Goal: Information Seeking & Learning: Check status

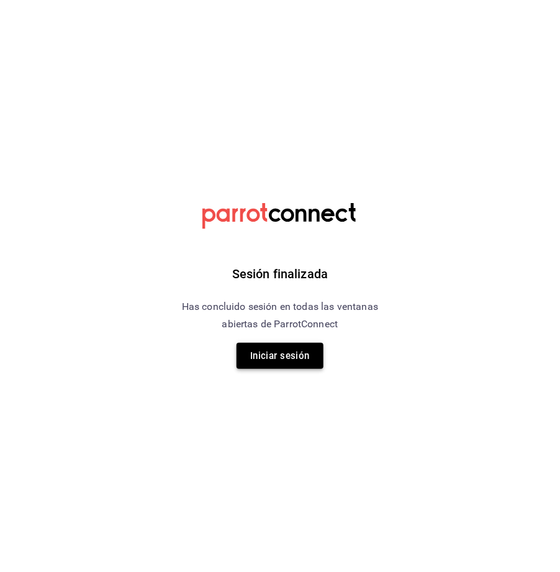
click at [271, 354] on button "Iniciar sesión" at bounding box center [280, 356] width 87 height 26
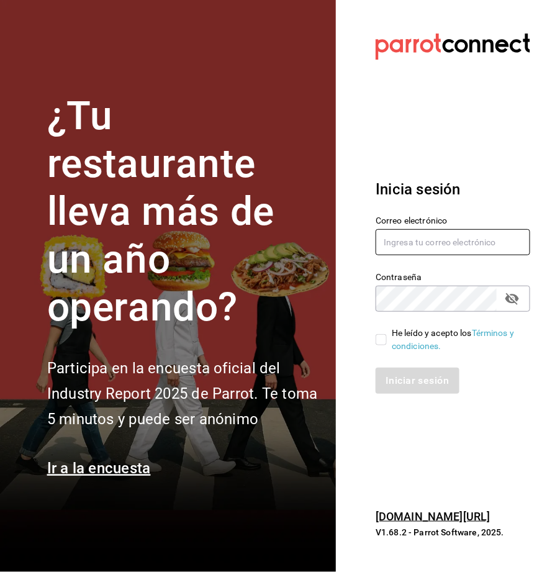
click at [489, 241] on input "text" at bounding box center [453, 242] width 155 height 26
type input "[EMAIL_ADDRESS][DOMAIN_NAME]"
click at [378, 336] on input "He leído y acepto los Términos y condiciones." at bounding box center [381, 339] width 11 height 11
checkbox input "true"
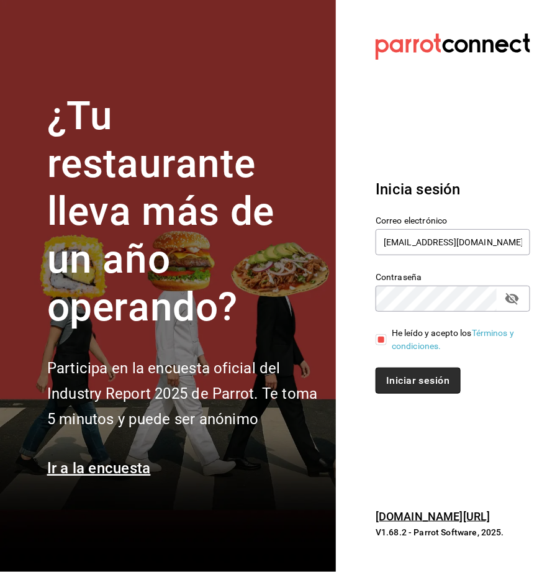
click at [404, 377] on button "Iniciar sesión" at bounding box center [418, 381] width 84 height 26
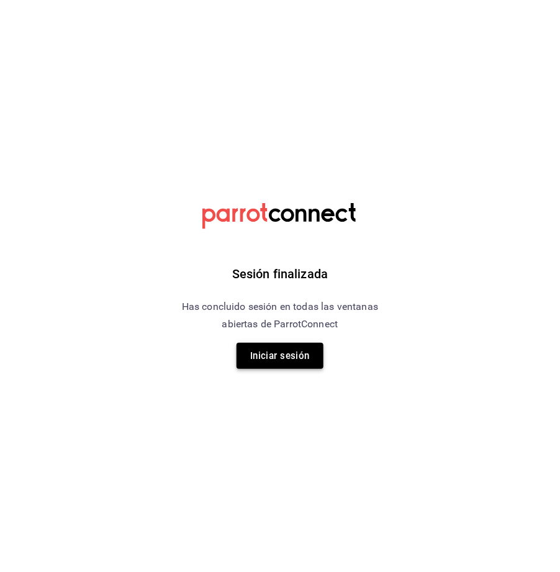
click at [274, 355] on button "Iniciar sesión" at bounding box center [280, 356] width 87 height 26
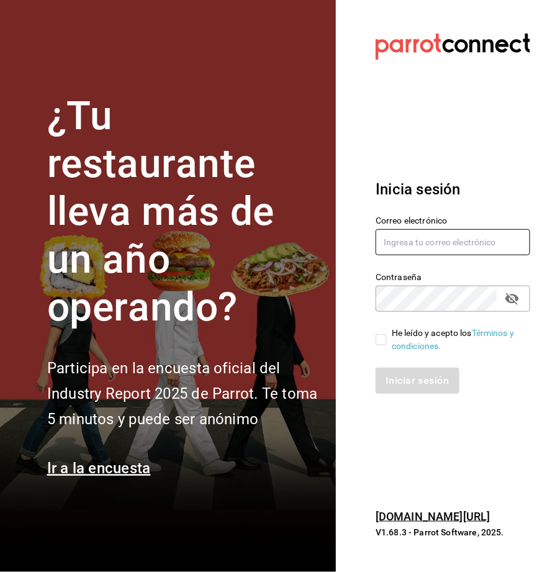
click at [405, 232] on input "text" at bounding box center [453, 242] width 155 height 26
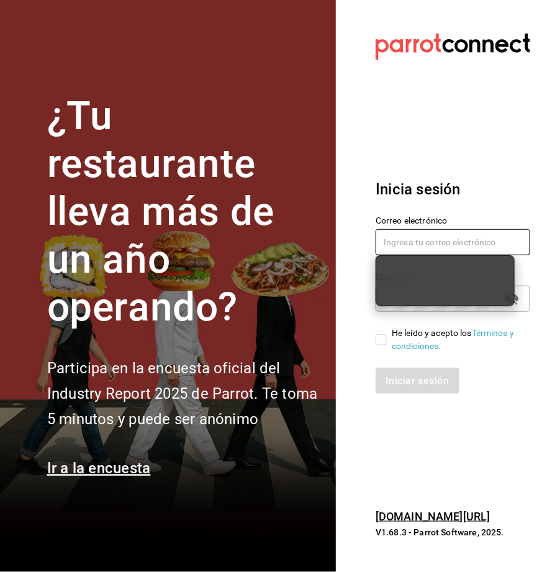
type input "[EMAIL_ADDRESS][DOMAIN_NAME]"
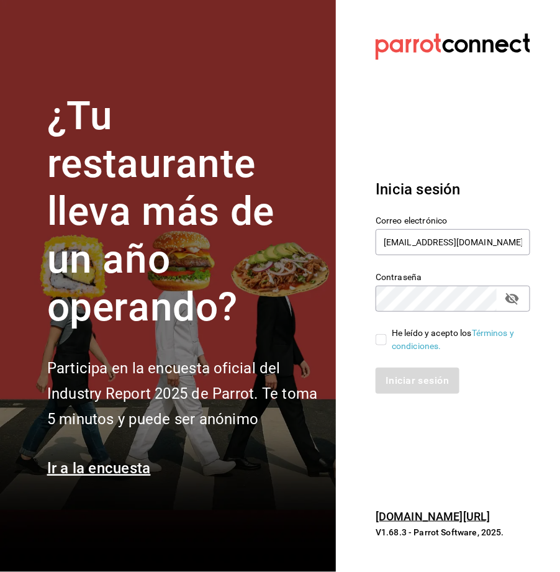
click at [380, 341] on input "He leído y acepto los Términos y condiciones." at bounding box center [381, 339] width 11 height 11
checkbox input "true"
click at [410, 372] on button "Iniciar sesión" at bounding box center [418, 381] width 84 height 26
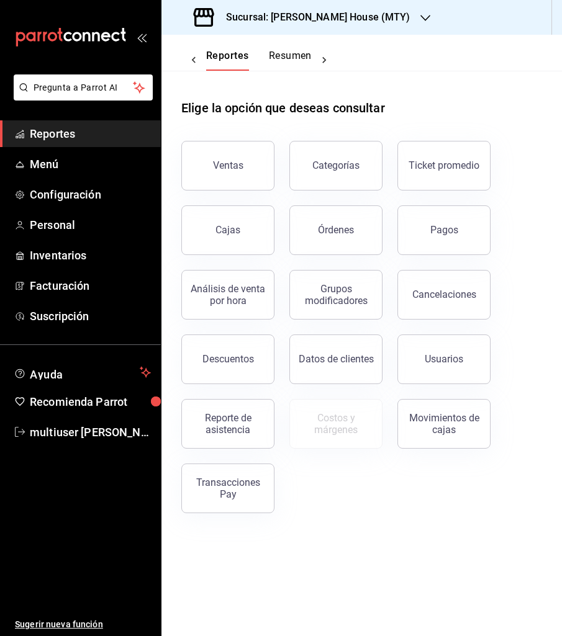
click at [143, 38] on icon "open_drawer_menu" at bounding box center [142, 37] width 10 height 10
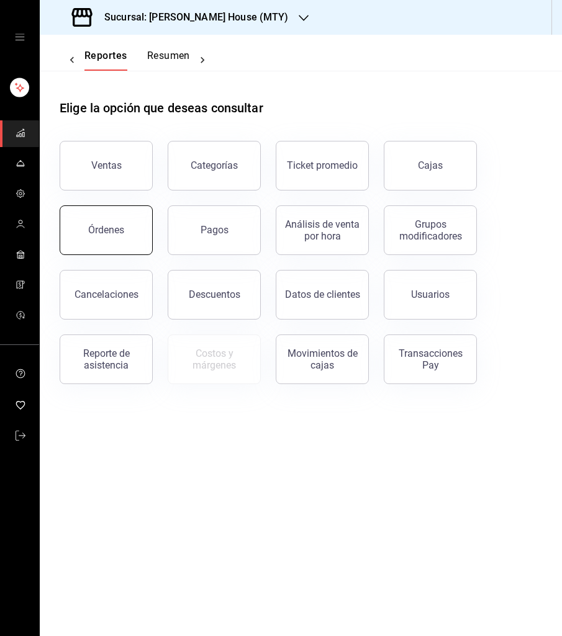
click at [95, 230] on div "Órdenes" at bounding box center [106, 230] width 36 height 12
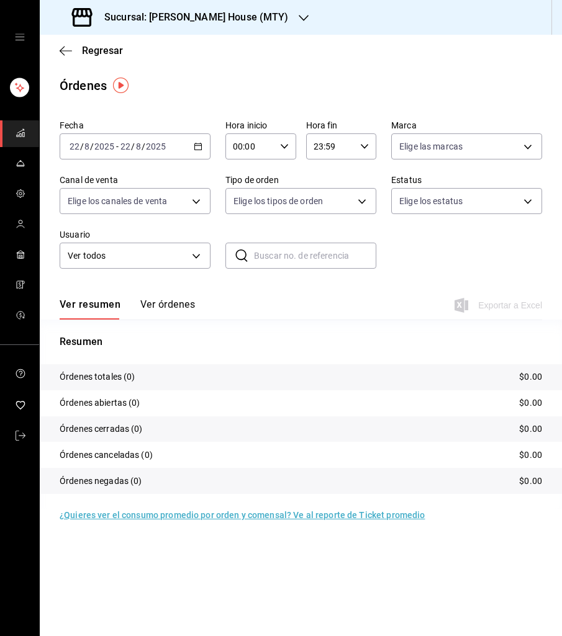
click at [194, 145] on icon "button" at bounding box center [198, 146] width 9 height 9
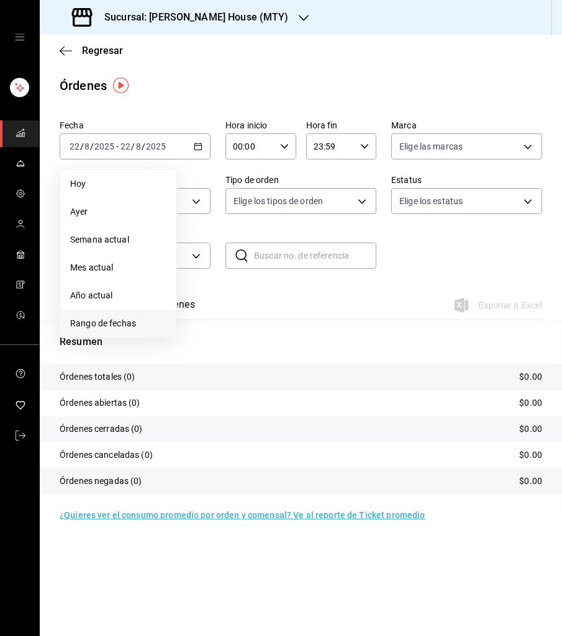
click at [137, 320] on span "Rango de fechas" at bounding box center [118, 323] width 96 height 13
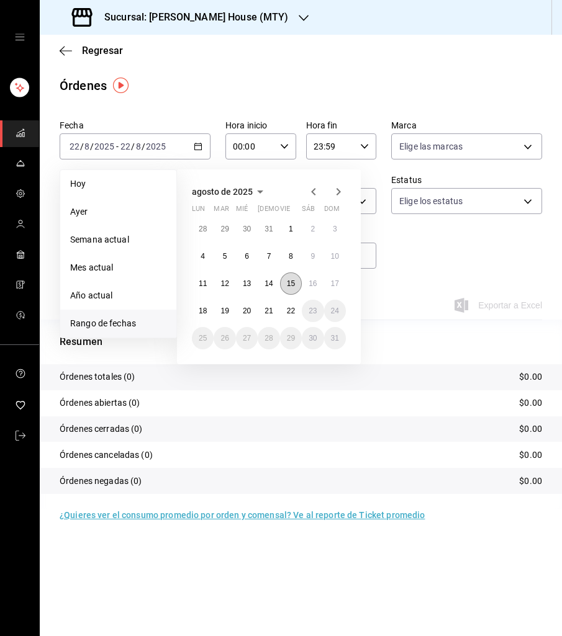
click at [289, 278] on button "15" at bounding box center [291, 284] width 22 height 22
click at [263, 312] on button "21" at bounding box center [269, 311] width 22 height 22
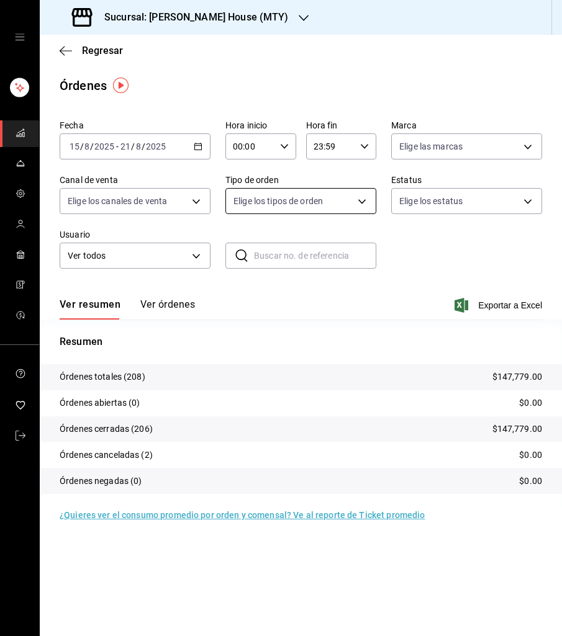
click at [340, 197] on body "Sucursal: Tadaima Ramen House (MTY) Regresar Órdenes Fecha 2025-08-15 15 / 8 / …" at bounding box center [281, 318] width 562 height 636
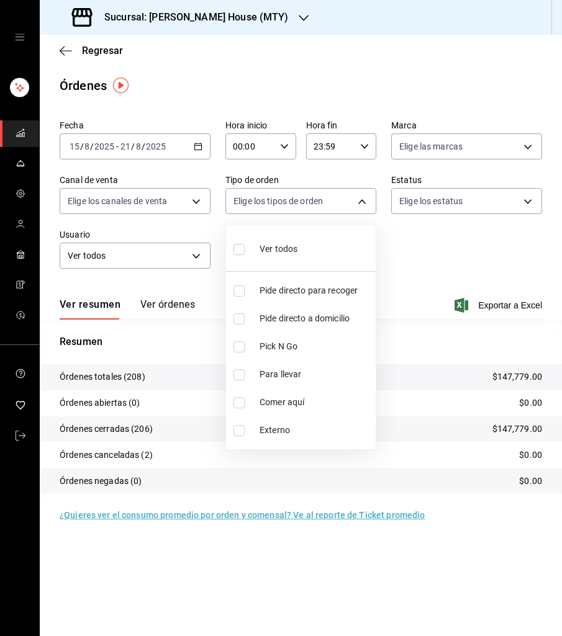
click at [278, 404] on span "Comer aquí" at bounding box center [315, 402] width 111 height 13
type input "a236aaaa-0473-462e-ba0d-d55faa974d3c"
checkbox input "true"
click at [443, 241] on div at bounding box center [281, 318] width 562 height 636
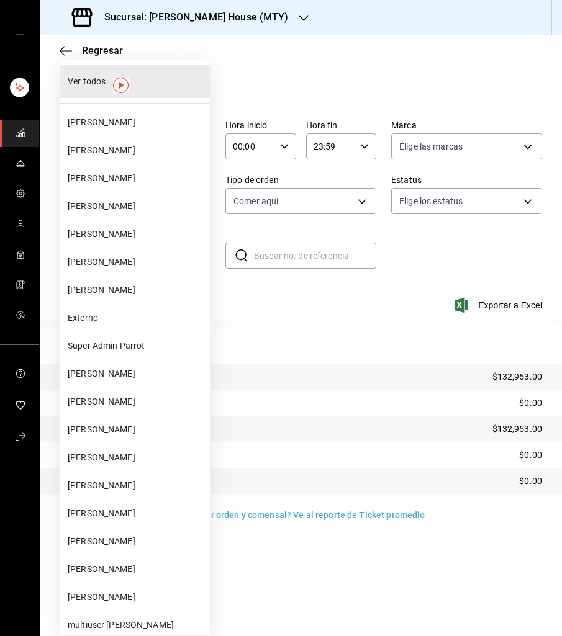
click at [169, 260] on body "Sucursal: Tadaima Ramen House (MTY) Regresar Órdenes Fecha 2025-08-15 15 / 8 / …" at bounding box center [281, 318] width 562 height 636
click at [153, 160] on li "Juan Vielma" at bounding box center [135, 151] width 150 height 28
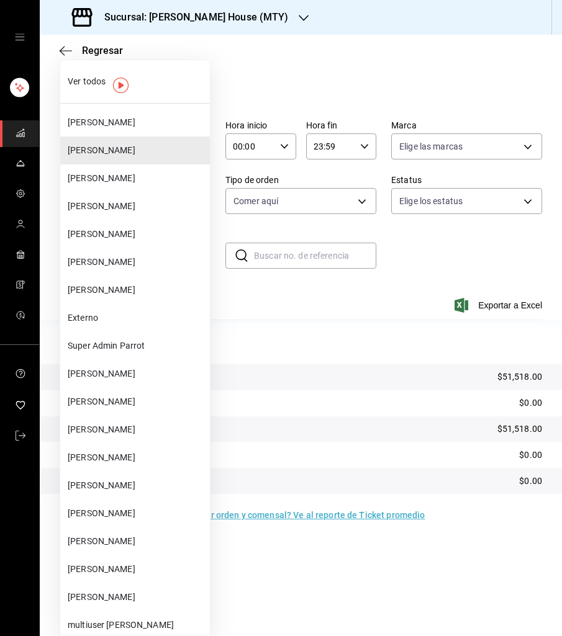
click at [178, 256] on body "Sucursal: Tadaima Ramen House (MTY) Regresar Órdenes Fecha 2025-08-15 15 / 8 / …" at bounding box center [281, 318] width 562 height 636
click at [157, 184] on span "Leo Encigna" at bounding box center [136, 178] width 137 height 13
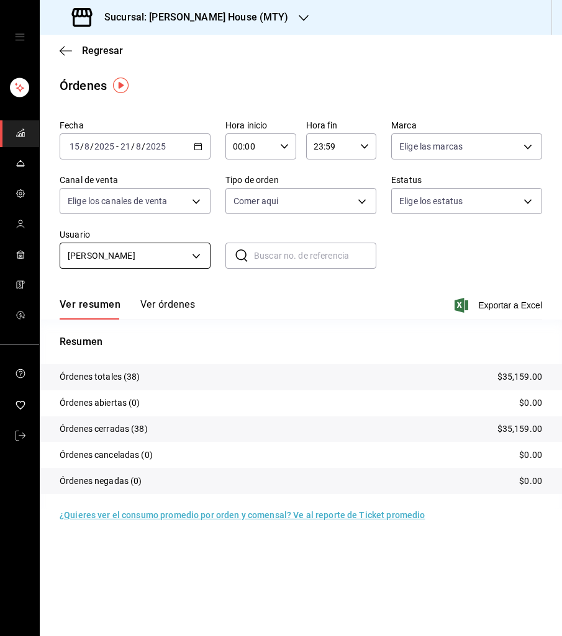
click at [140, 254] on body "Sucursal: Tadaima Ramen House (MTY) Regresar Órdenes Fecha 2025-08-15 15 / 8 / …" at bounding box center [281, 318] width 562 height 636
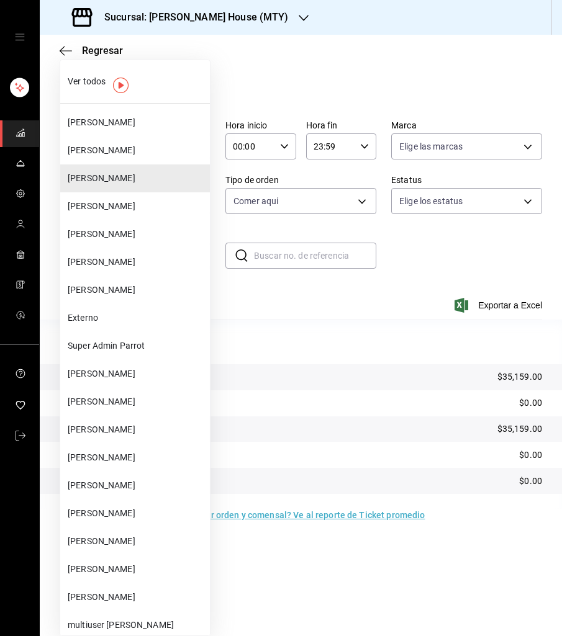
click at [133, 211] on span "jordan velazquez" at bounding box center [136, 206] width 137 height 13
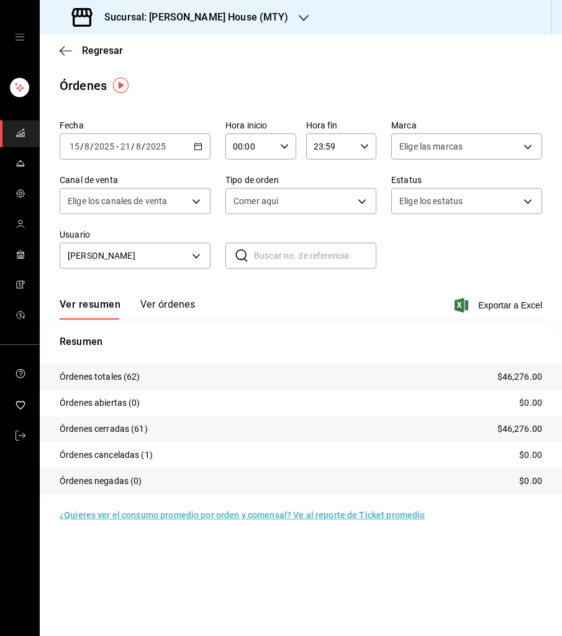
click at [196, 145] on icon "button" at bounding box center [198, 146] width 9 height 9
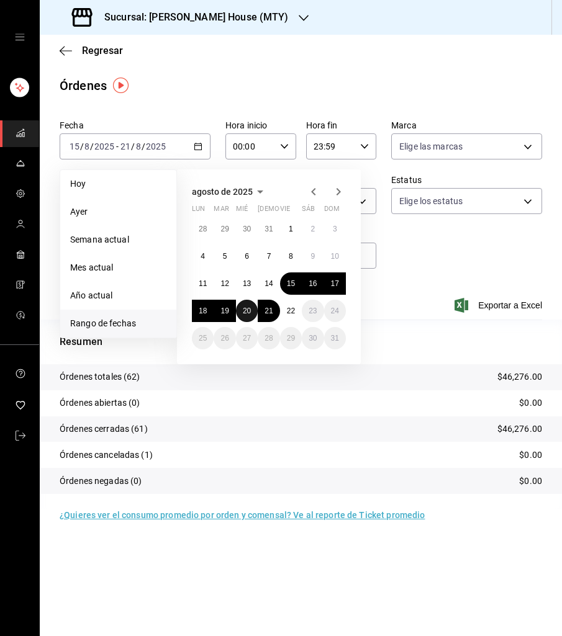
click at [243, 310] on abbr "20" at bounding box center [247, 311] width 8 height 9
click at [242, 310] on button "20" at bounding box center [247, 311] width 22 height 22
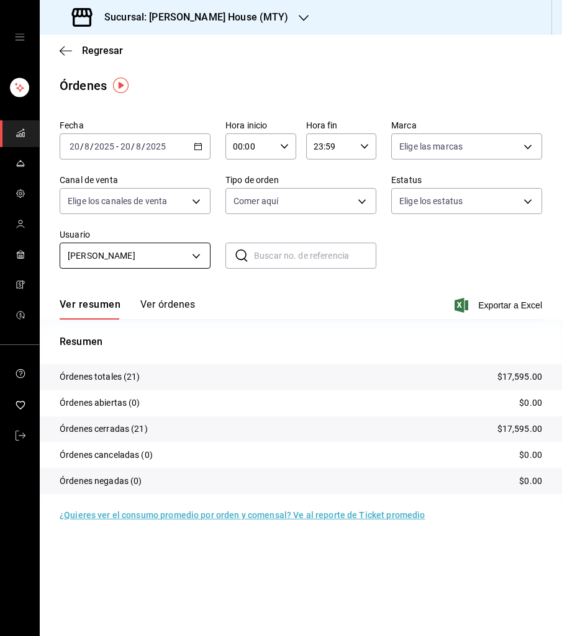
click at [201, 253] on body "Sucursal: Tadaima Ramen House (MTY) Regresar Órdenes Fecha 2025-08-20 20 / 8 / …" at bounding box center [281, 318] width 562 height 636
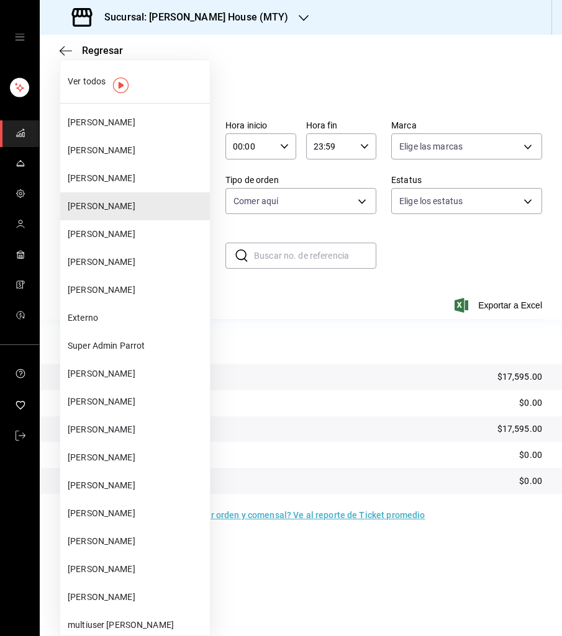
click at [152, 177] on span "Leo Encigna" at bounding box center [136, 178] width 137 height 13
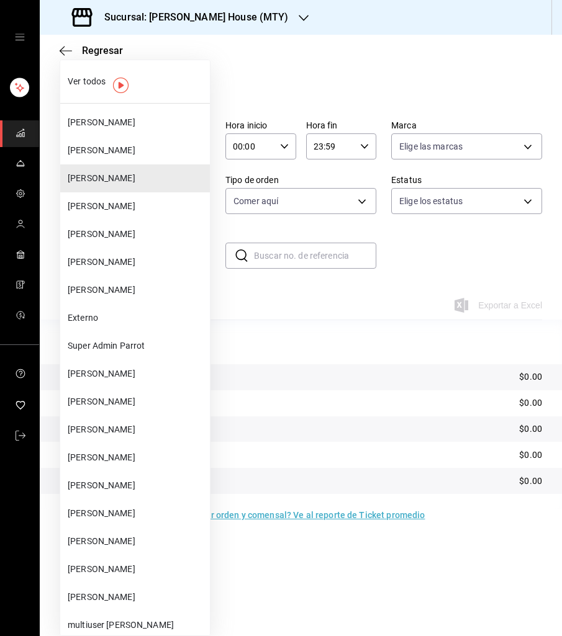
click at [191, 263] on body "Sucursal: Tadaima Ramen House (MTY) Regresar Órdenes Fecha 2025-08-20 20 / 8 / …" at bounding box center [281, 318] width 562 height 636
click at [130, 155] on span "Juan Vielma" at bounding box center [136, 150] width 137 height 13
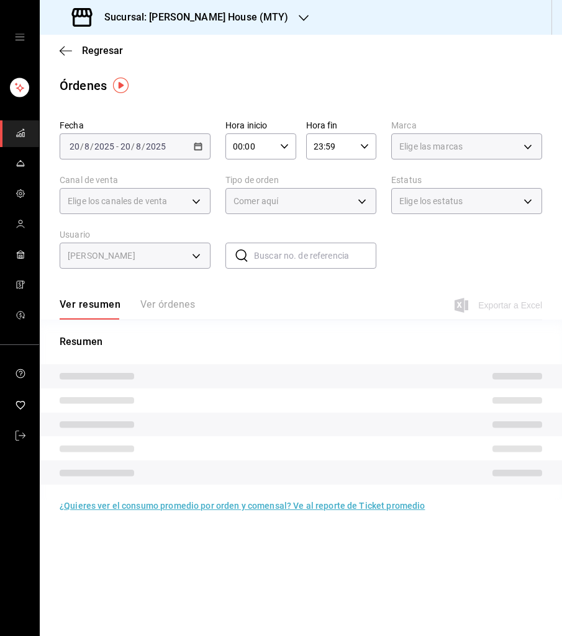
type input "8bed2af4-5a8f-4ecc-80c5-e6b815871456"
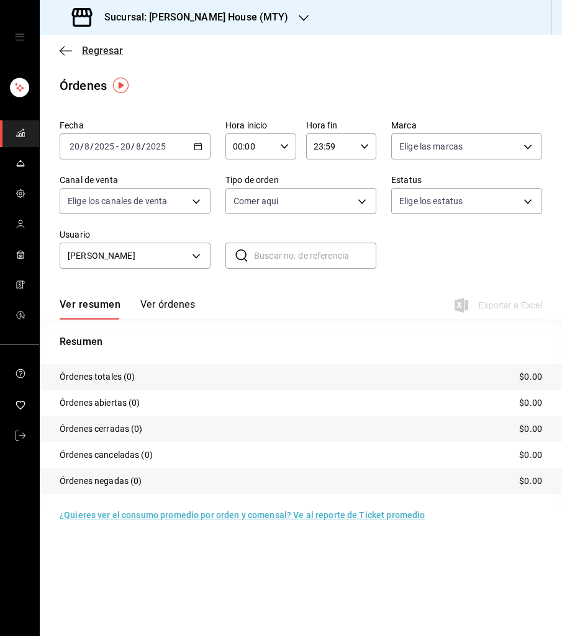
click at [92, 50] on span "Regresar" at bounding box center [102, 51] width 41 height 12
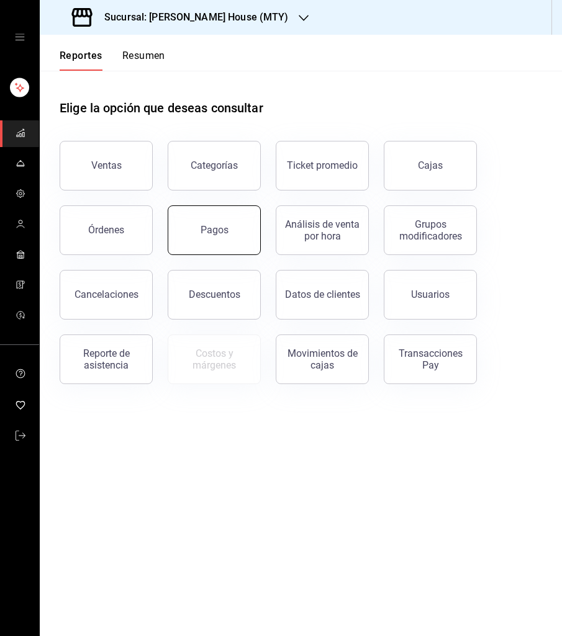
click at [217, 237] on button "Pagos" at bounding box center [214, 231] width 93 height 50
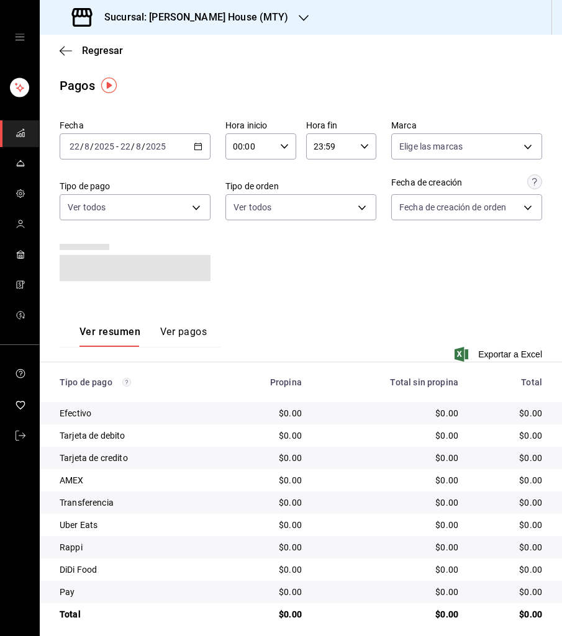
click at [189, 147] on div "2025-08-22 22 / 8 / 2025 - 2025-08-22 22 / 8 / 2025" at bounding box center [135, 146] width 151 height 26
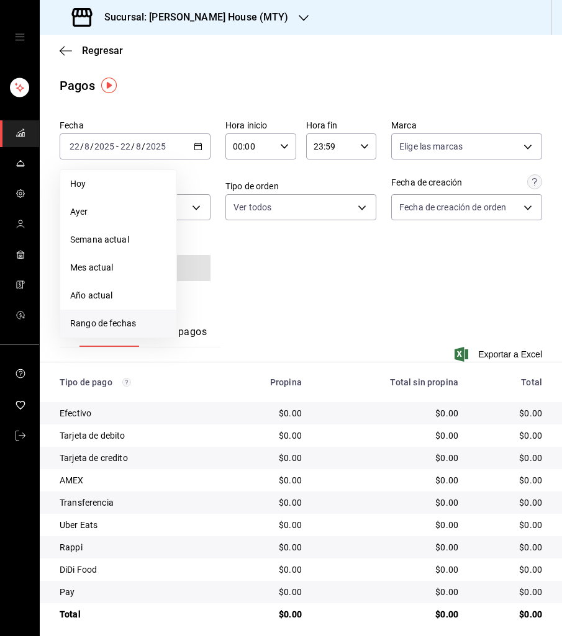
click at [120, 314] on li "Rango de fechas" at bounding box center [118, 324] width 116 height 28
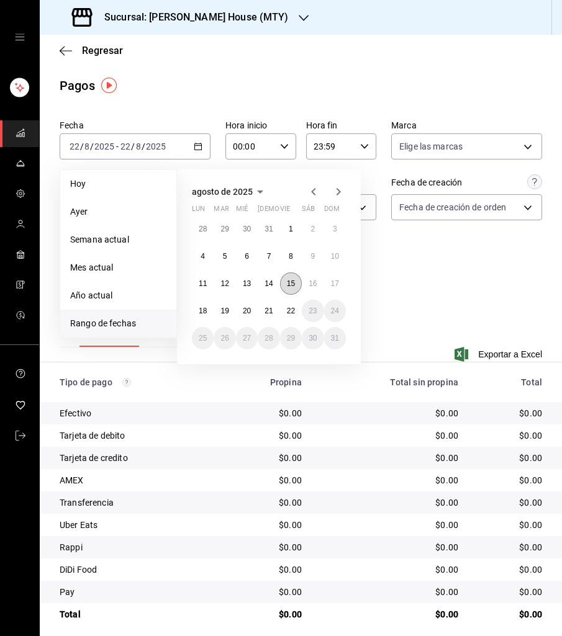
click at [297, 282] on button "15" at bounding box center [291, 284] width 22 height 22
click at [269, 314] on abbr "21" at bounding box center [268, 311] width 8 height 9
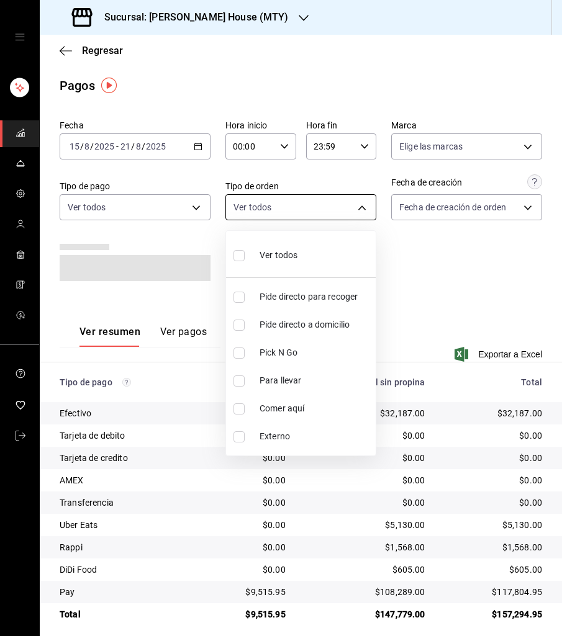
click at [303, 206] on body "Sucursal: Tadaima Ramen House (MTY) Regresar Pagos Fecha 2025-08-15 15 / 8 / 20…" at bounding box center [281, 318] width 562 height 636
click at [273, 408] on span "Comer aquí" at bounding box center [315, 408] width 111 height 13
type input "a236aaaa-0473-462e-ba0d-d55faa974d3c"
checkbox input "true"
click at [185, 211] on div at bounding box center [281, 318] width 562 height 636
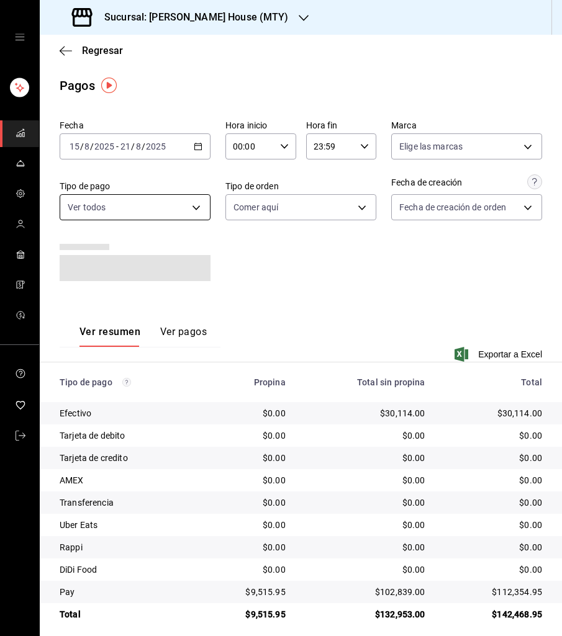
click at [199, 206] on body "Sucursal: Tadaima Ramen House (MTY) Regresar Pagos Fecha 2025-08-15 15 / 8 / 20…" at bounding box center [281, 318] width 562 height 636
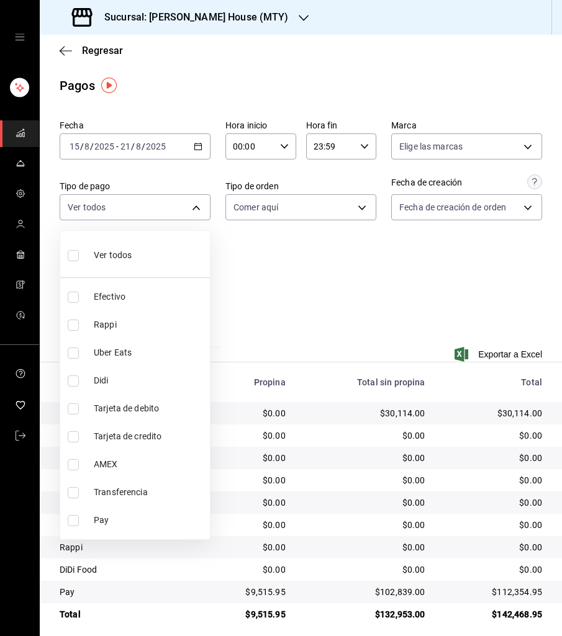
click at [272, 247] on div at bounding box center [281, 318] width 562 height 636
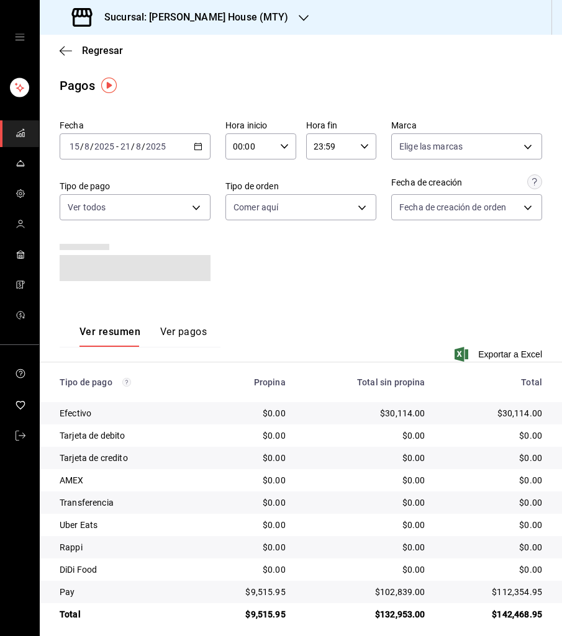
click at [173, 274] on span at bounding box center [135, 268] width 151 height 26
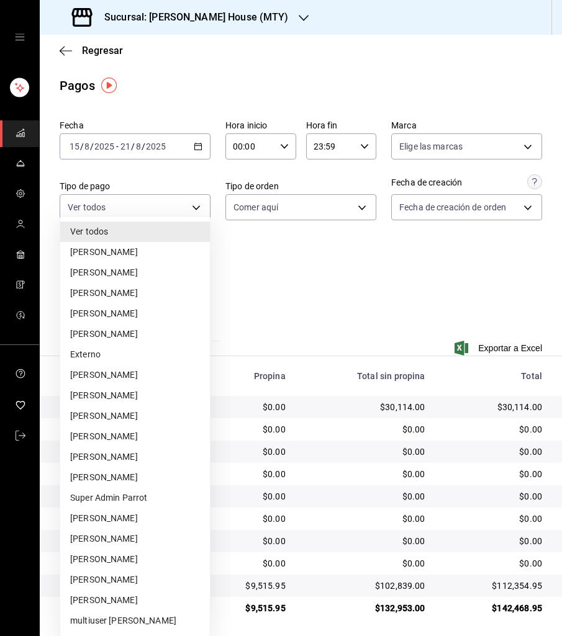
click at [197, 261] on body "Sucursal: Tadaima Ramen House (MTY) Regresar Pagos Fecha 2025-08-15 15 / 8 / 20…" at bounding box center [281, 318] width 562 height 636
click at [155, 412] on li "Juan Vielma" at bounding box center [135, 416] width 150 height 20
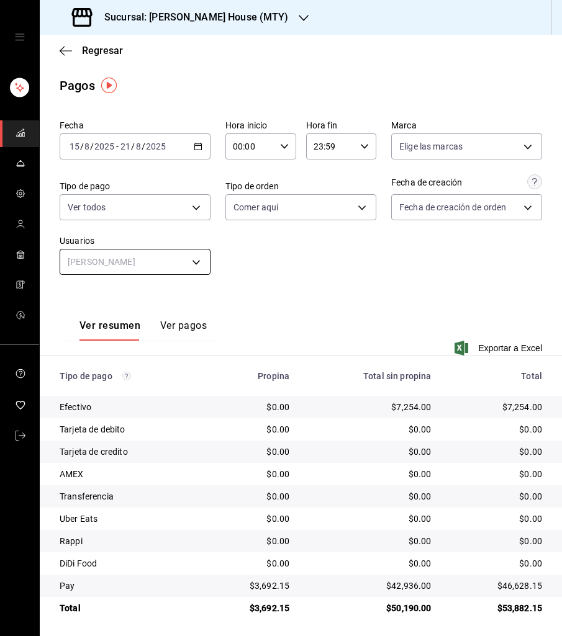
click at [178, 261] on body "Sucursal: Tadaima Ramen House (MTY) Regresar Pagos Fecha 2025-08-15 15 / 8 / 20…" at bounding box center [281, 318] width 562 height 636
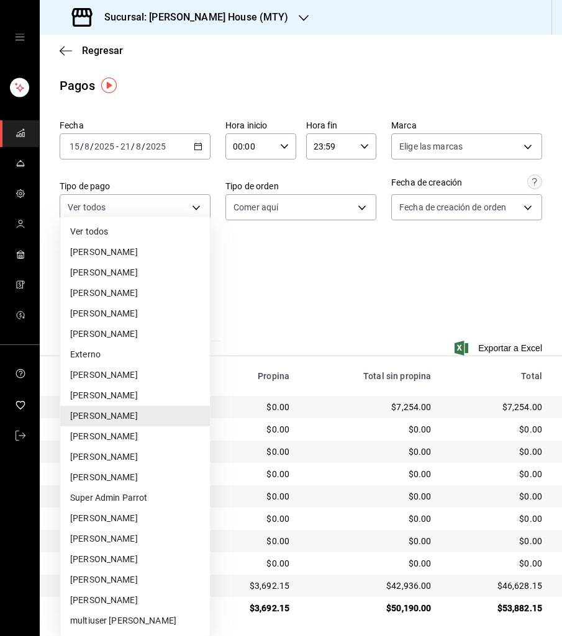
click at [125, 433] on li "Leo Encigna" at bounding box center [135, 437] width 150 height 20
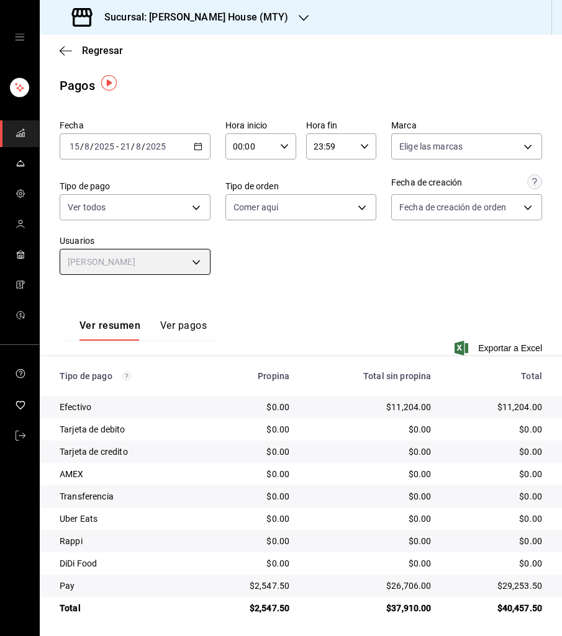
scroll to position [2, 0]
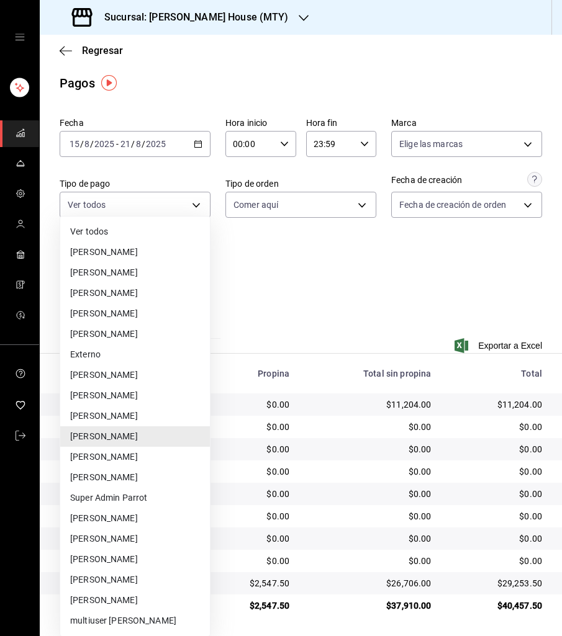
click at [209, 255] on body "Sucursal: Tadaima Ramen House (MTY) Regresar Pagos Fecha 2025-08-15 15 / 8 / 20…" at bounding box center [281, 318] width 562 height 636
click at [140, 571] on li "jordan velazquez" at bounding box center [135, 580] width 150 height 20
type input "02f43c51-eaef-4eb7-b5e8-b2838a9faec0"
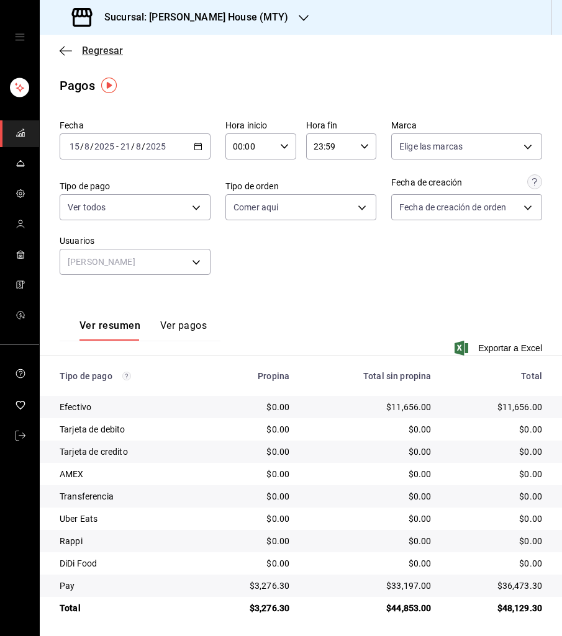
click at [93, 48] on span "Regresar" at bounding box center [102, 51] width 41 height 12
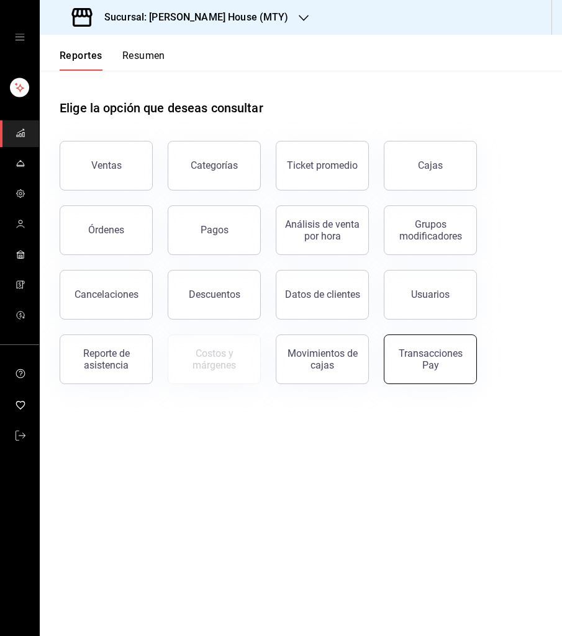
click at [423, 359] on div "Transacciones Pay" at bounding box center [430, 360] width 77 height 24
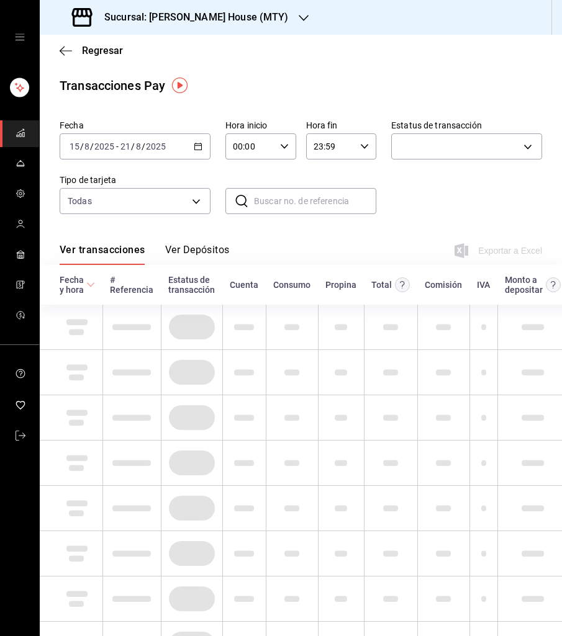
click at [197, 143] on icon "button" at bounding box center [198, 146] width 9 height 9
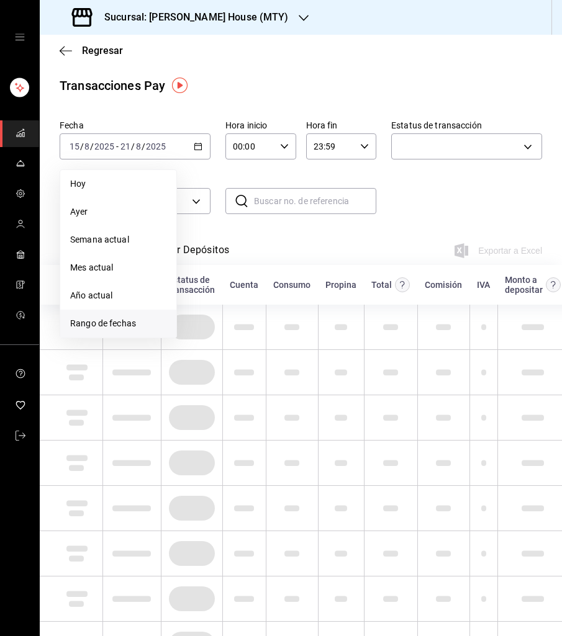
click at [106, 312] on li "Rango de fechas" at bounding box center [118, 324] width 116 height 28
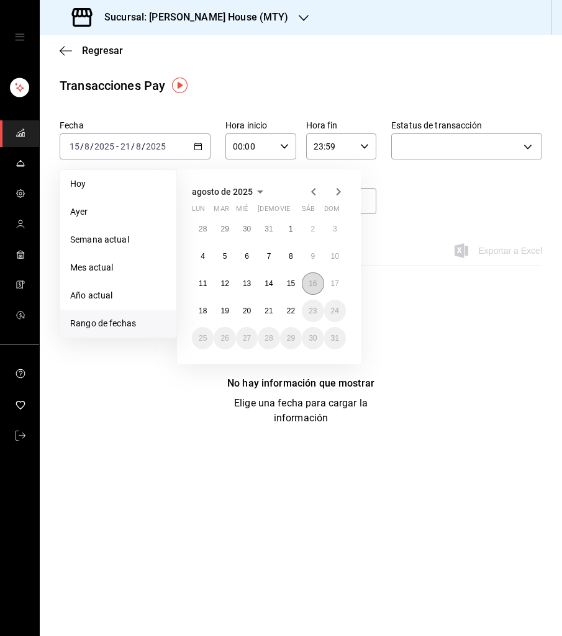
click at [314, 281] on abbr "16" at bounding box center [313, 283] width 8 height 9
click at [294, 310] on abbr "22" at bounding box center [291, 311] width 8 height 9
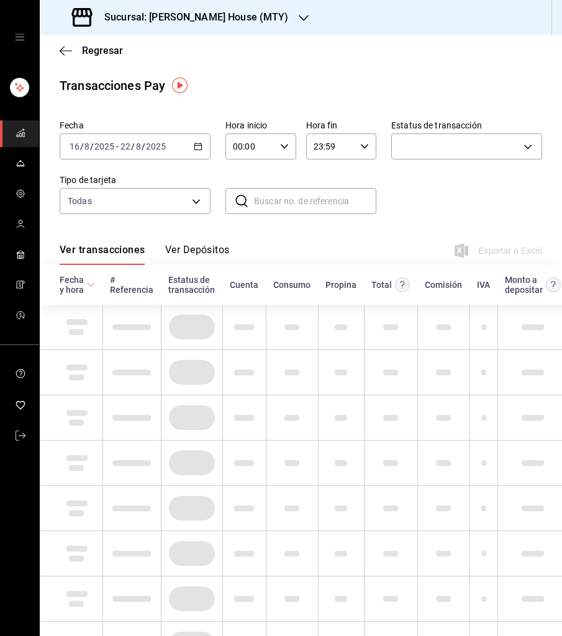
click at [194, 245] on button "Ver Depósitos" at bounding box center [197, 254] width 65 height 21
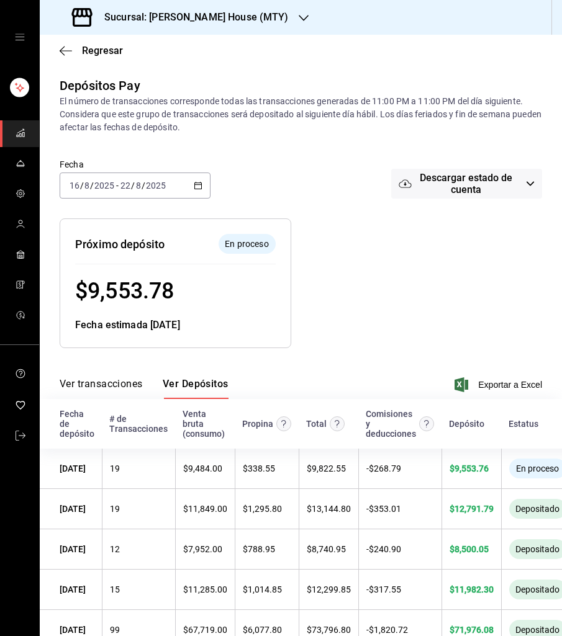
scroll to position [34, 0]
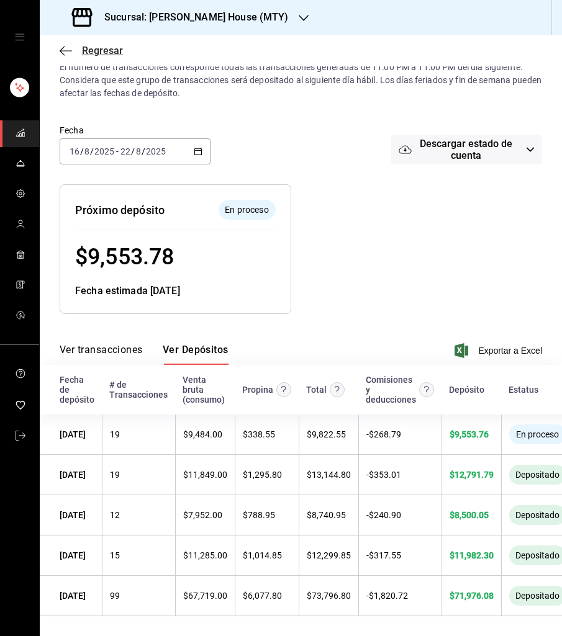
click at [88, 47] on span "Regresar" at bounding box center [102, 51] width 41 height 12
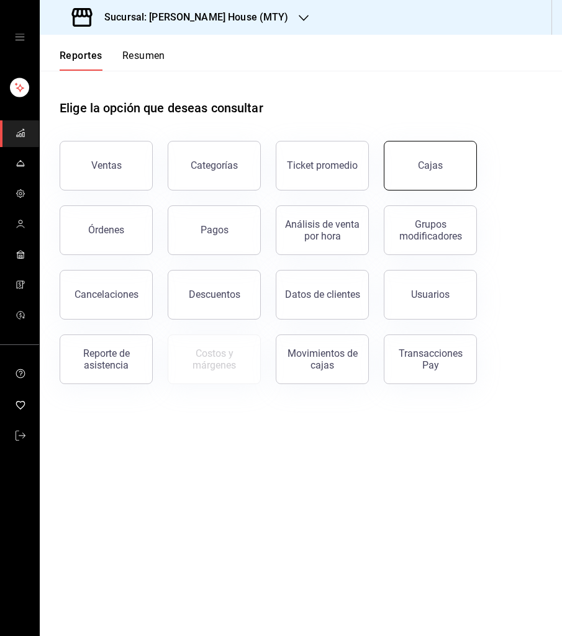
click at [403, 180] on button "Cajas" at bounding box center [430, 166] width 93 height 50
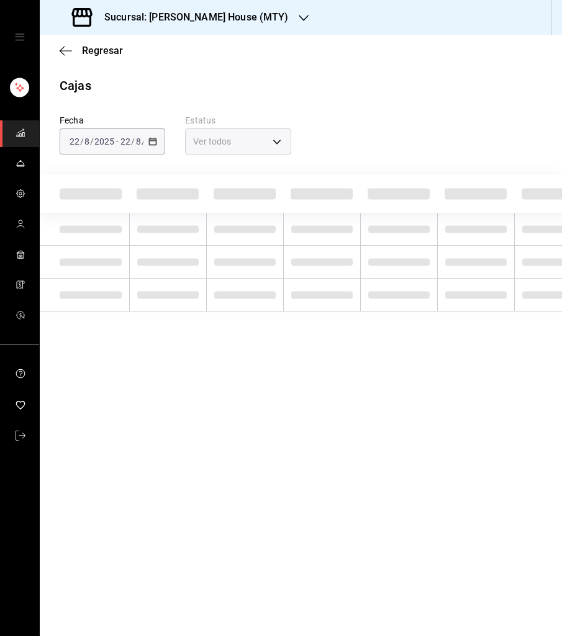
click at [202, 23] on h3 "Sucursal: Tadaima Ramen House (MTY)" at bounding box center [191, 17] width 194 height 15
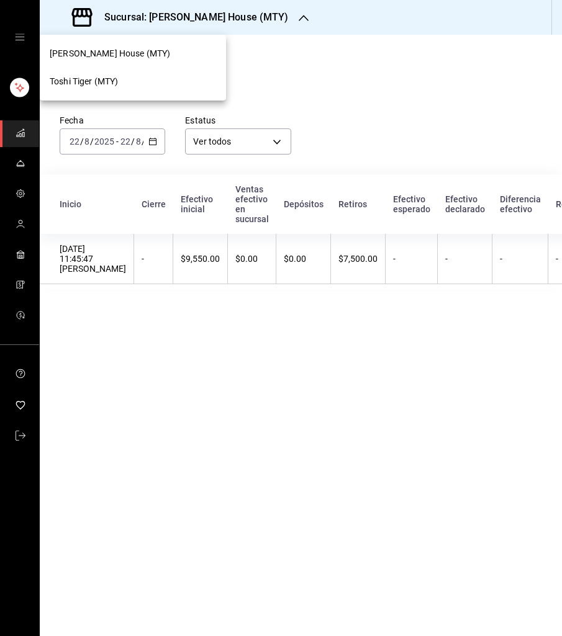
click at [138, 82] on div "Toshi Tiger (MTY)" at bounding box center [133, 81] width 166 height 13
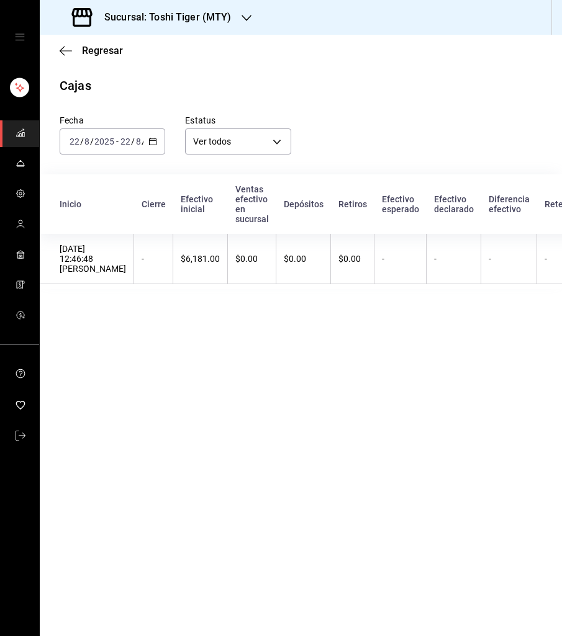
click at [155, 142] on icon "button" at bounding box center [152, 141] width 9 height 9
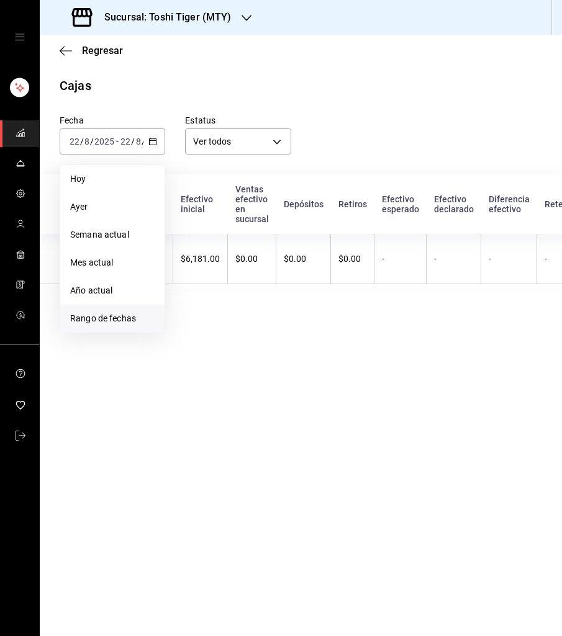
click at [124, 319] on span "Rango de fechas" at bounding box center [112, 318] width 84 height 13
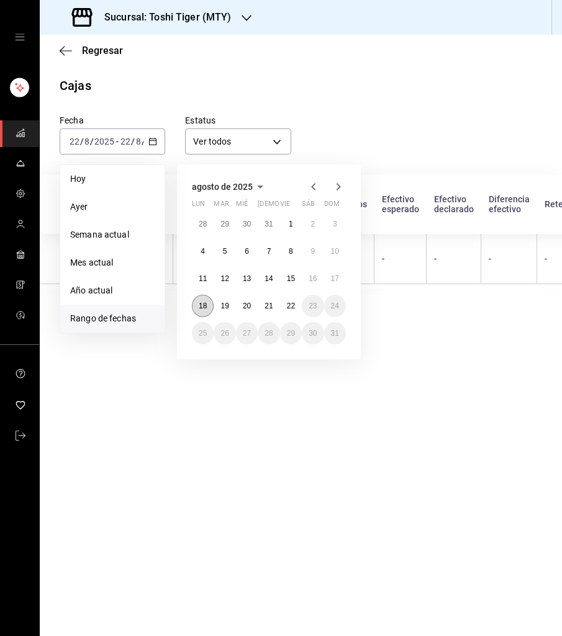
click at [202, 304] on abbr "18" at bounding box center [203, 306] width 8 height 9
click at [292, 307] on abbr "22" at bounding box center [291, 306] width 8 height 9
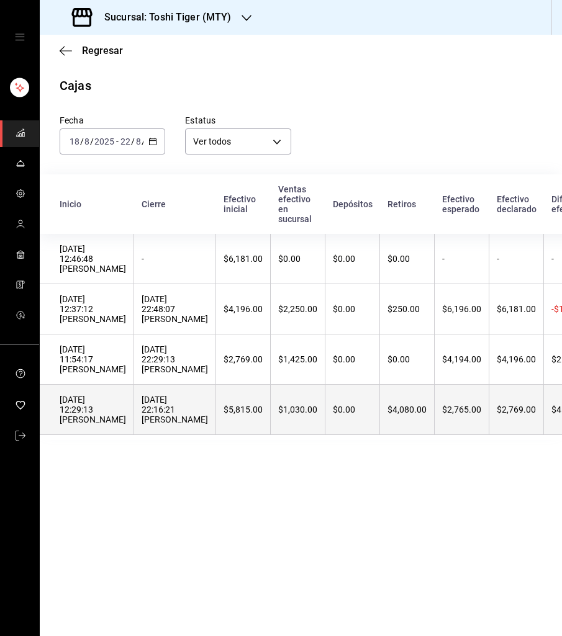
click at [216, 399] on th "$5,815.00" at bounding box center [243, 410] width 55 height 50
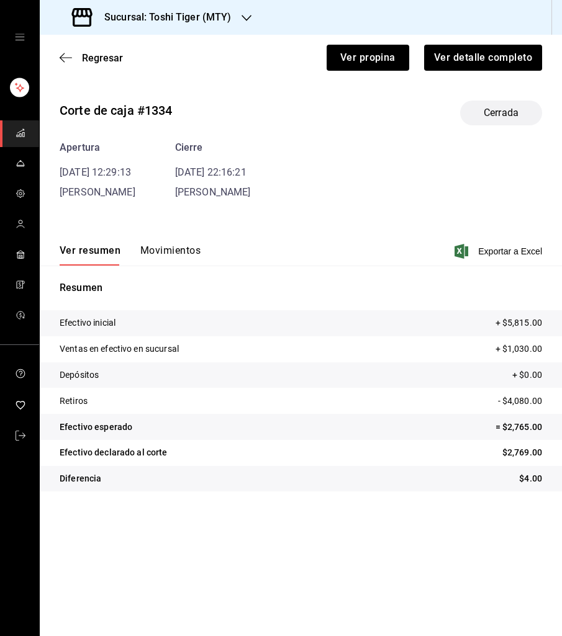
click at [170, 248] on button "Movimientos" at bounding box center [170, 255] width 60 height 21
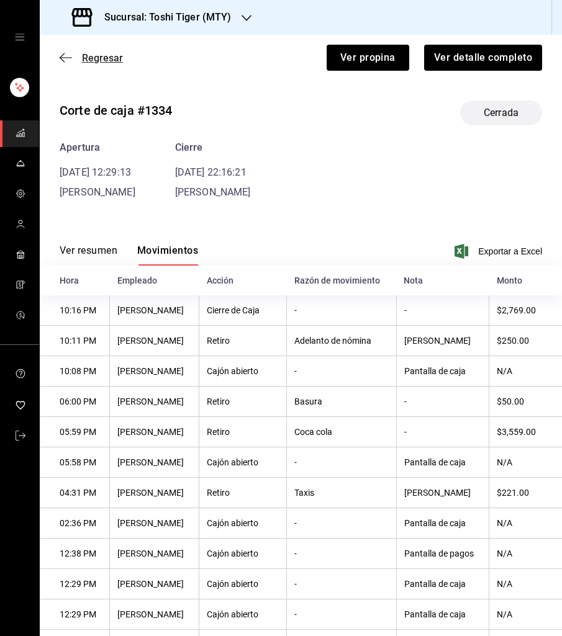
click at [100, 55] on span "Regresar" at bounding box center [102, 58] width 41 height 12
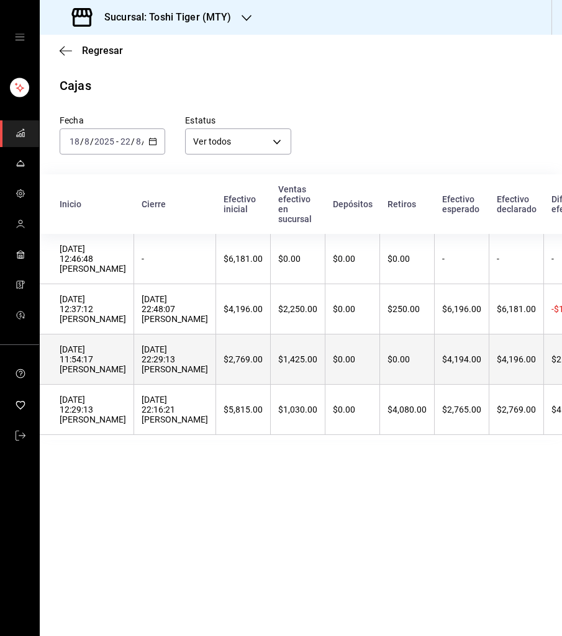
click at [142, 357] on div "20/08/2025 22:29:13 Andrea Macías" at bounding box center [175, 360] width 66 height 30
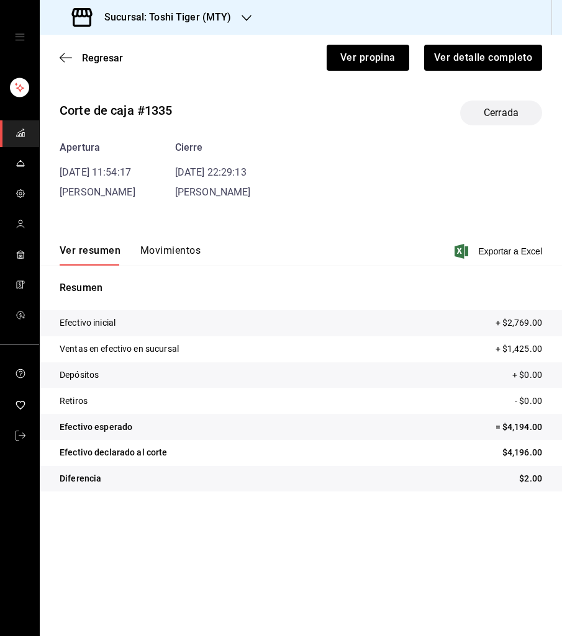
click at [147, 250] on button "Movimientos" at bounding box center [170, 255] width 60 height 21
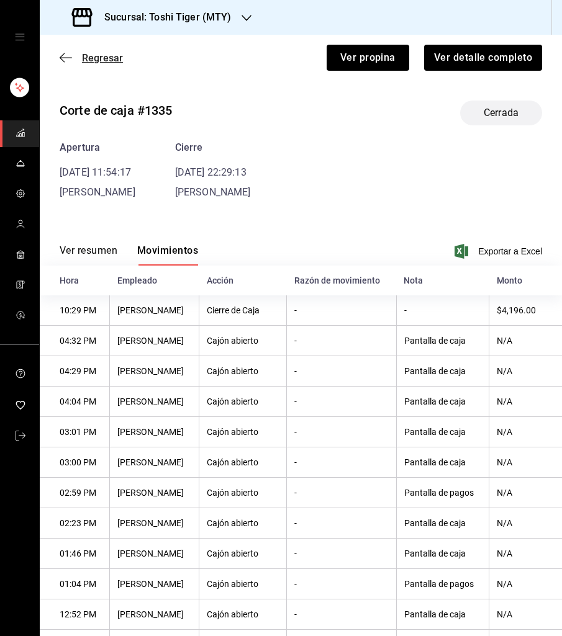
click at [107, 56] on span "Regresar" at bounding box center [102, 58] width 41 height 12
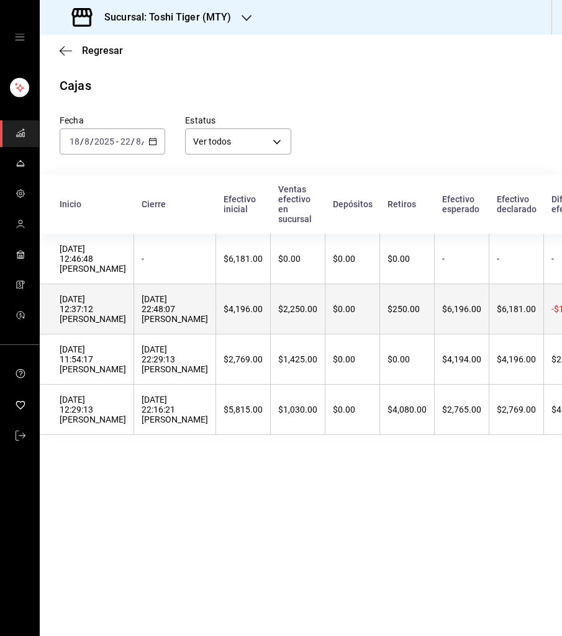
click at [152, 317] on div "21/08/2025 22:48:07 Andrea Macías" at bounding box center [175, 309] width 66 height 30
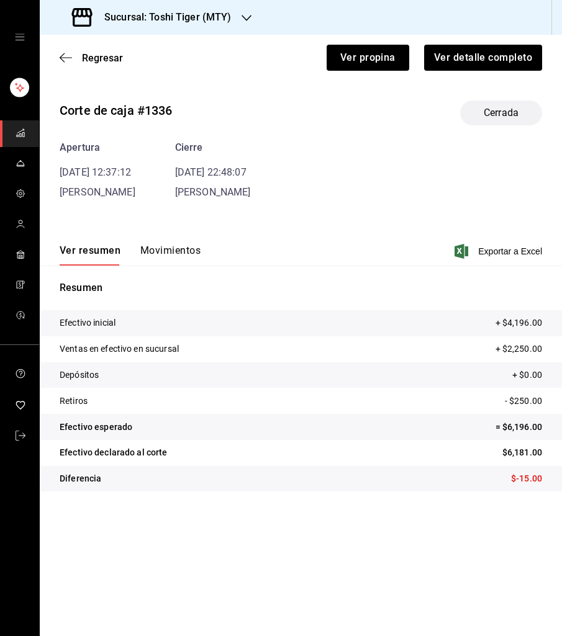
click at [158, 245] on button "Movimientos" at bounding box center [170, 255] width 60 height 21
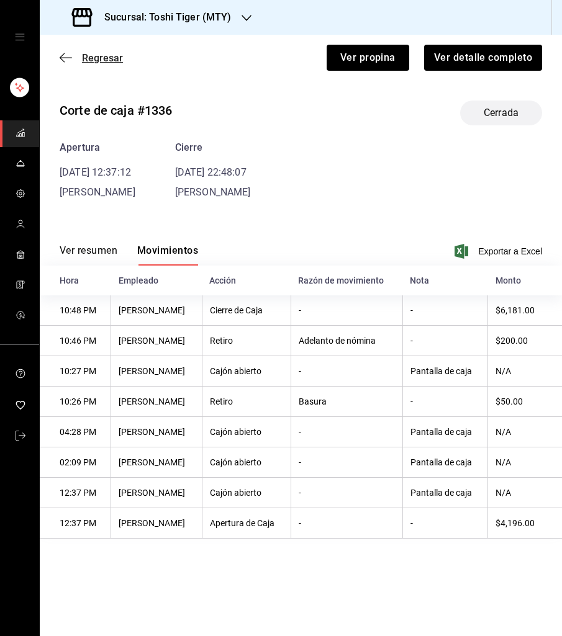
click at [99, 57] on span "Regresar" at bounding box center [102, 58] width 41 height 12
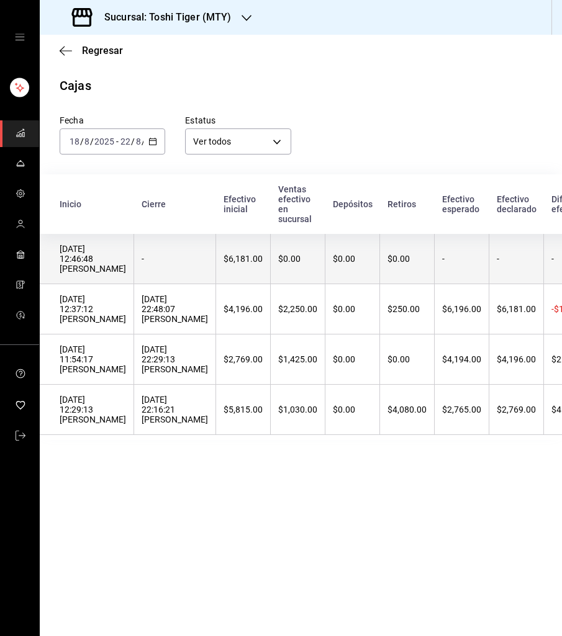
click at [224, 256] on div "$6,181.00" at bounding box center [243, 259] width 39 height 10
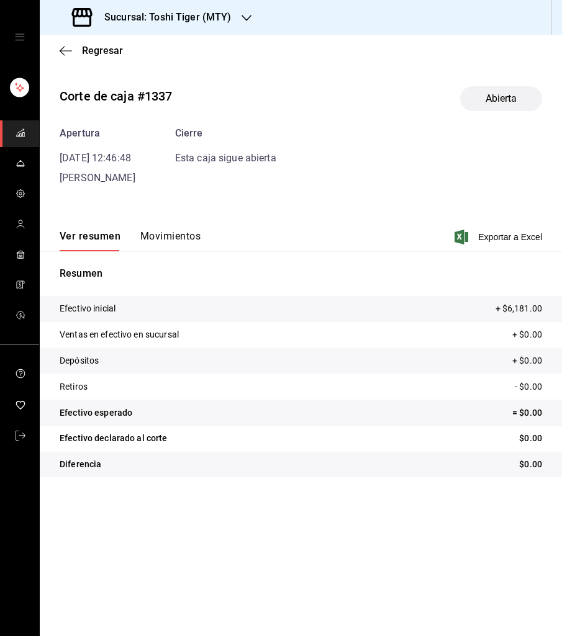
click at [161, 233] on button "Movimientos" at bounding box center [170, 240] width 60 height 21
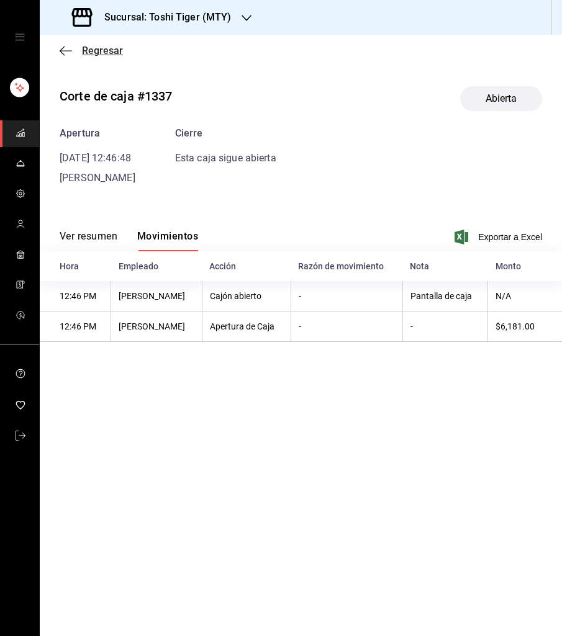
click at [97, 49] on span "Regresar" at bounding box center [102, 51] width 41 height 12
